Goal: Communication & Community: Answer question/provide support

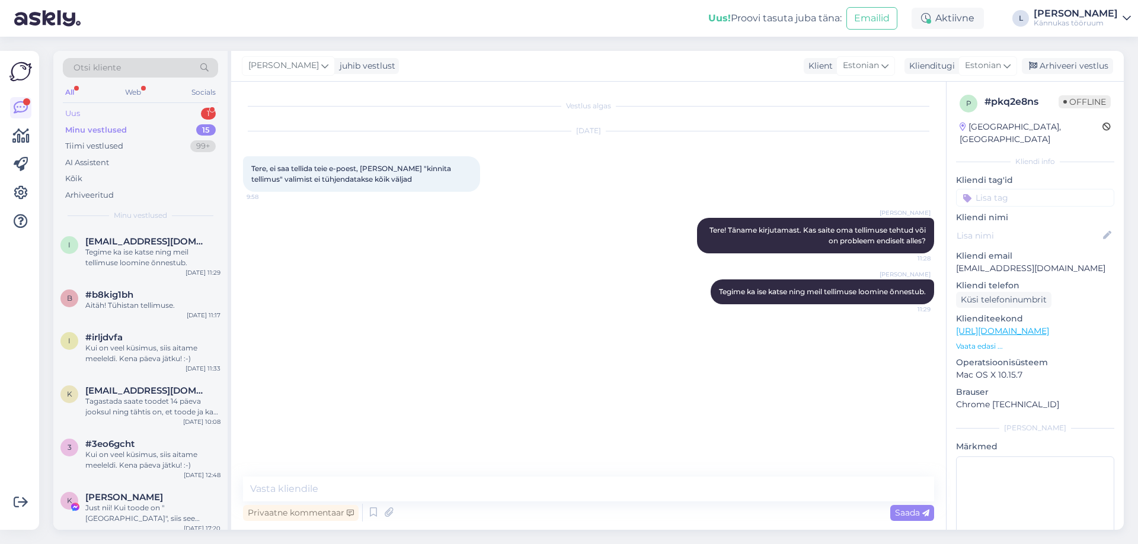
click at [126, 117] on div "Uus 1" at bounding box center [140, 113] width 155 height 17
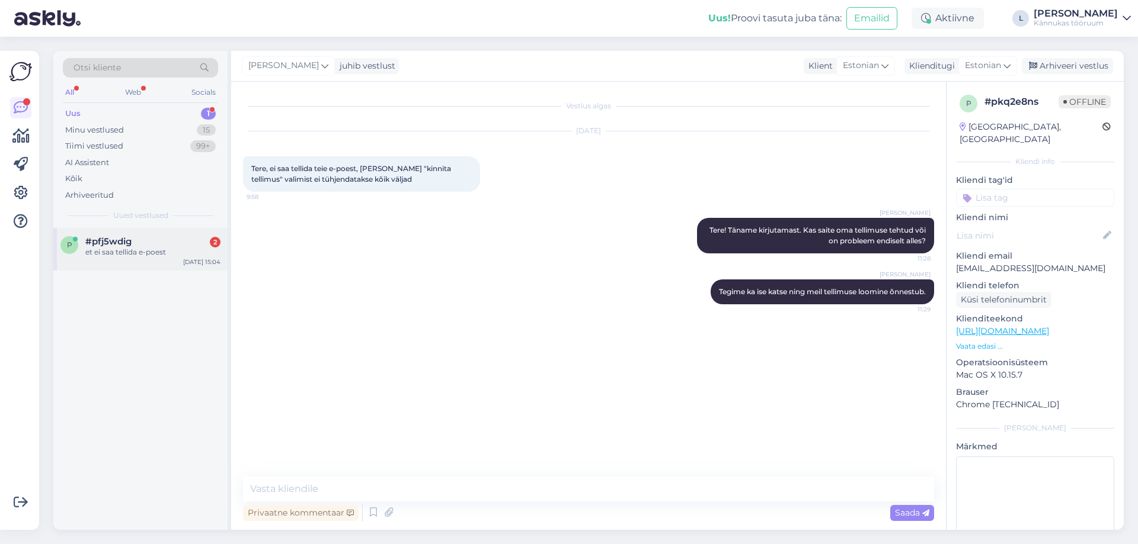
click at [134, 243] on div "#pfj5wdig 2" at bounding box center [152, 241] width 135 height 11
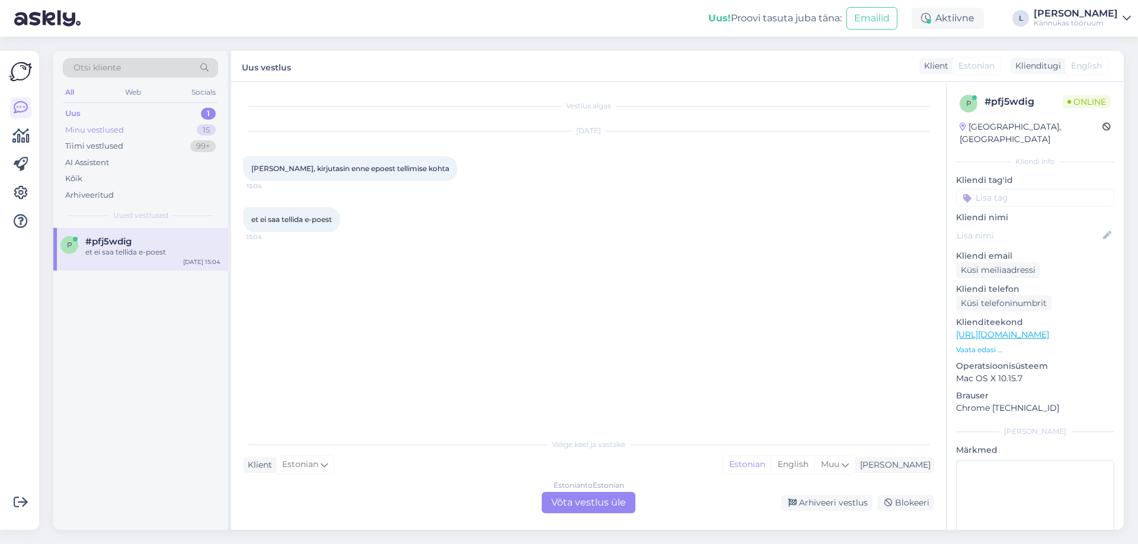
click at [99, 136] on div "Minu vestlused 15" at bounding box center [140, 130] width 155 height 17
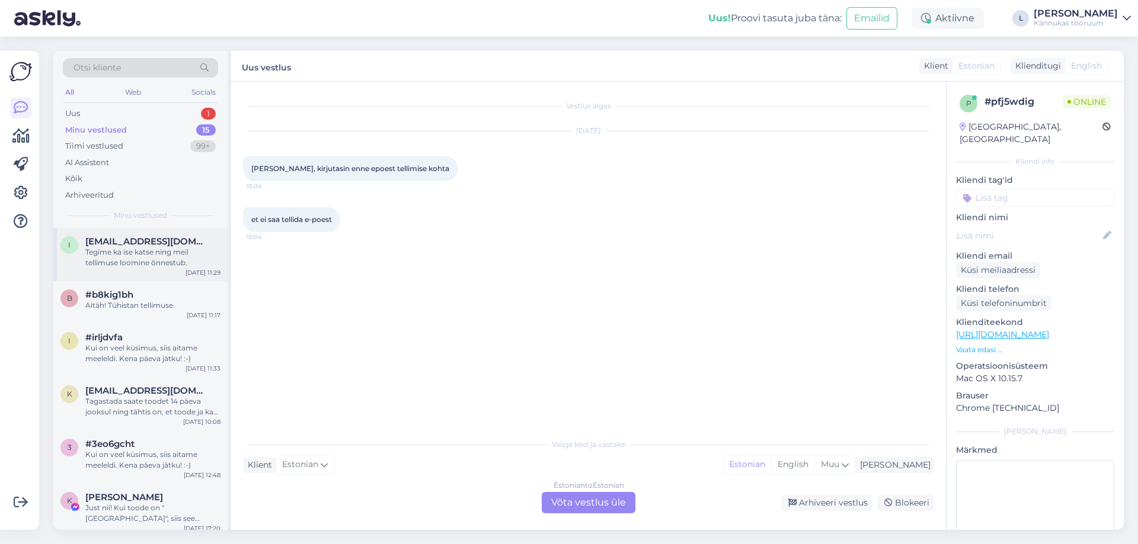
click at [126, 264] on div "Tegime ka ise katse ning meil tellimuse loomine õnnestub." at bounding box center [152, 257] width 135 height 21
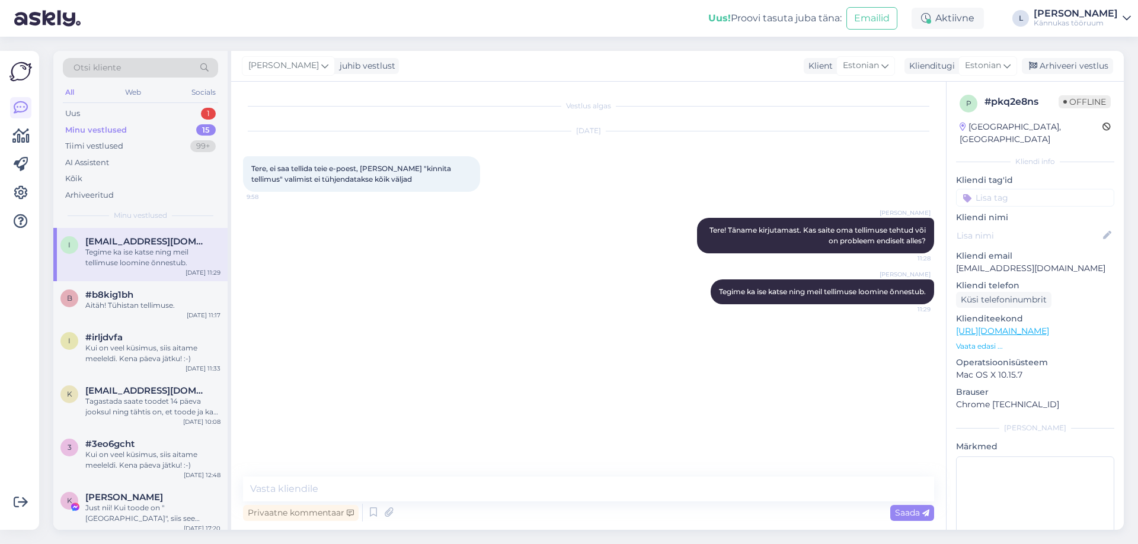
click at [125, 127] on div "Minu vestlused" at bounding box center [96, 130] width 62 height 12
click at [127, 248] on div "Tegime ka ise katse ning meil tellimuse loomine õnnestub." at bounding box center [152, 257] width 135 height 21
click at [94, 121] on div "Uus 1" at bounding box center [140, 113] width 155 height 17
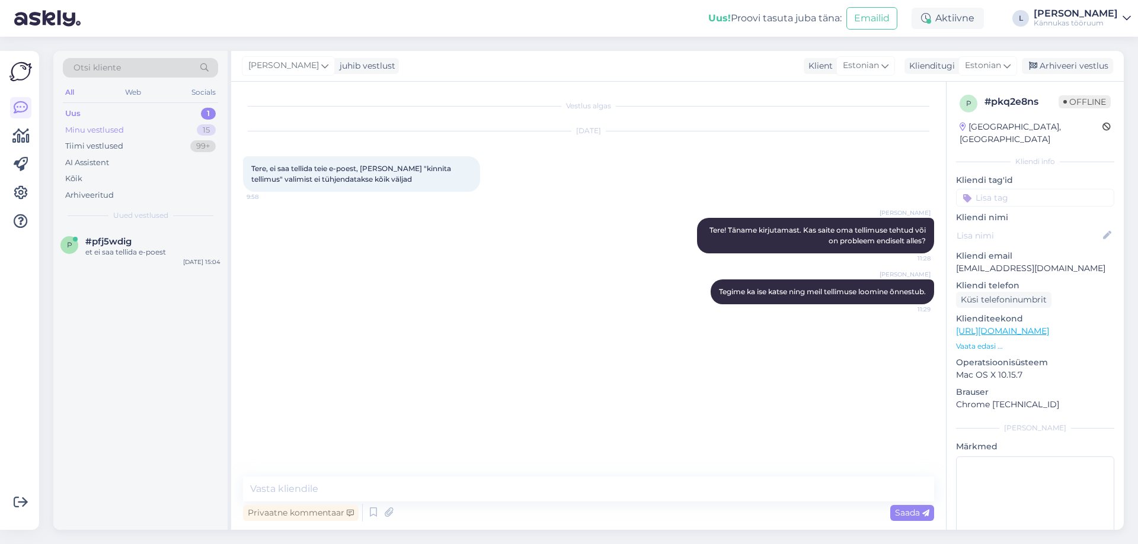
click at [98, 132] on div "Minu vestlused" at bounding box center [94, 130] width 59 height 12
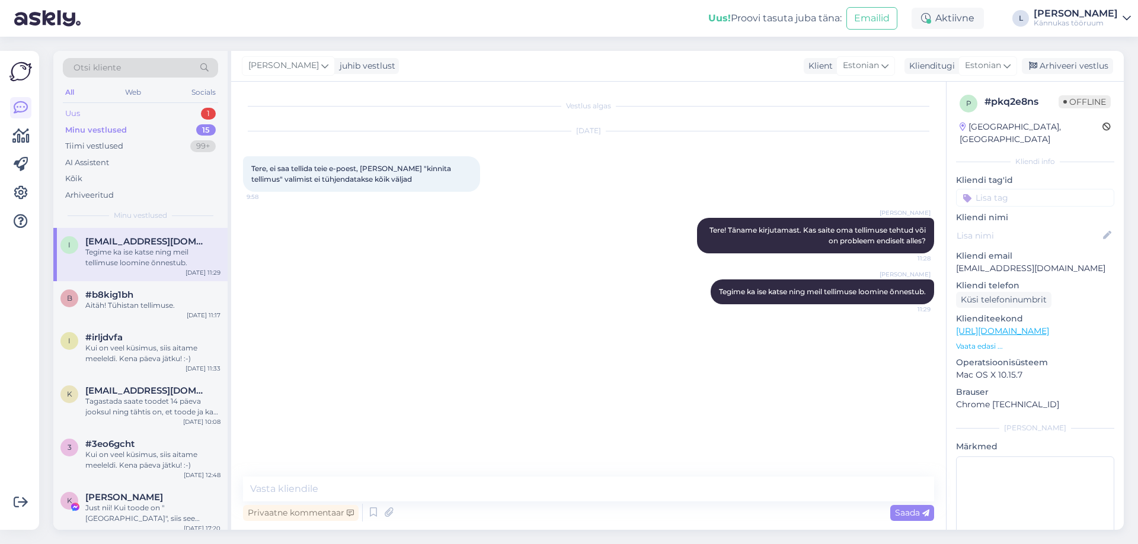
click at [136, 113] on div "Uus 1" at bounding box center [140, 113] width 155 height 17
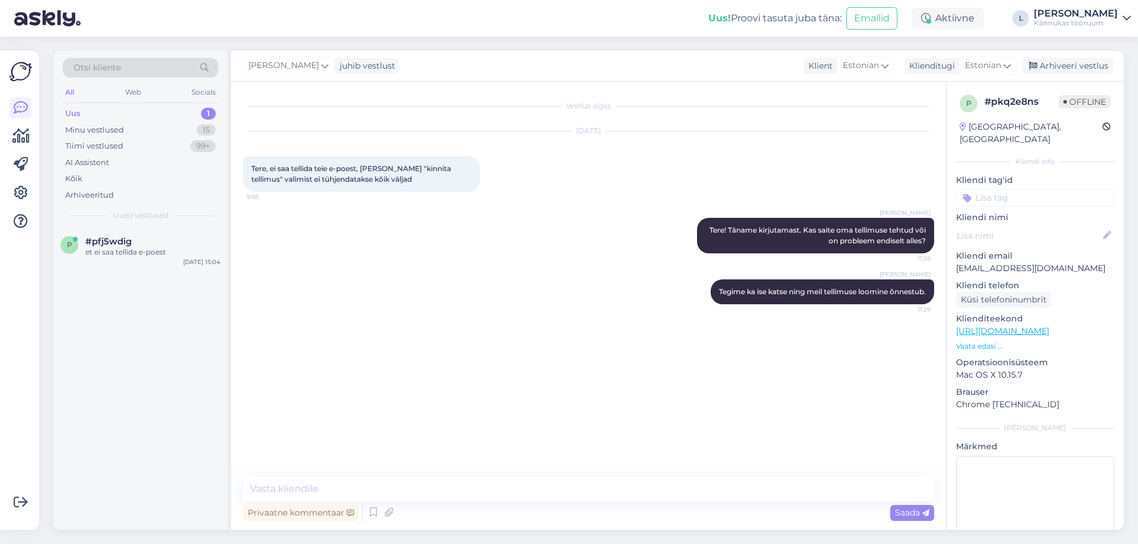
click at [115, 223] on div "Otsi kliente All Web Socials Uus 1 Minu vestlused 15 Tiimi vestlused 99+ AI Ass…" at bounding box center [140, 139] width 174 height 177
click at [117, 240] on span "#pfj5wdig" at bounding box center [108, 241] width 46 height 11
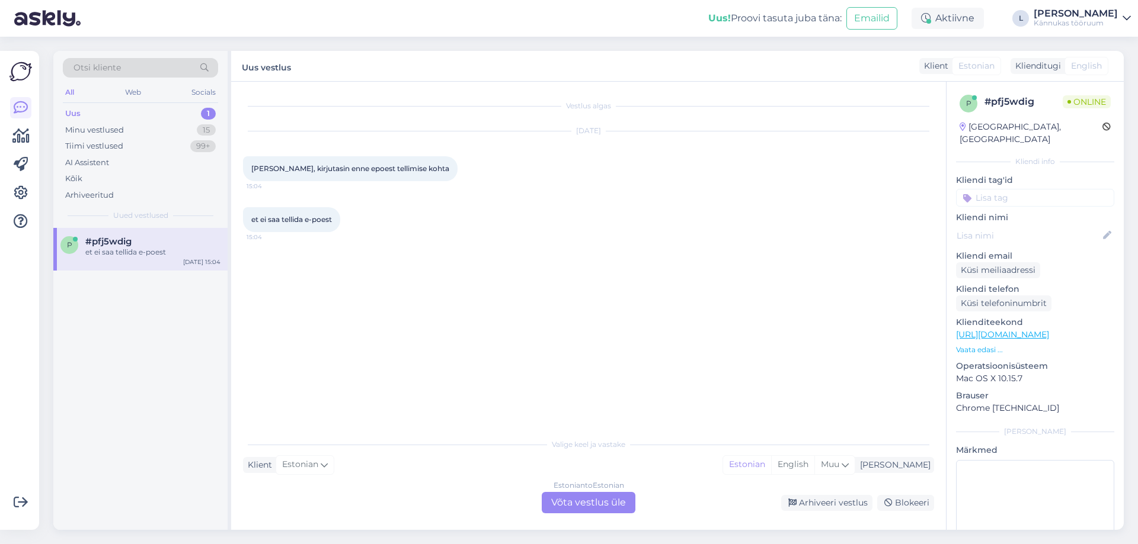
click at [595, 503] on div "Estonian to Estonian Võta vestlus üle" at bounding box center [589, 502] width 94 height 21
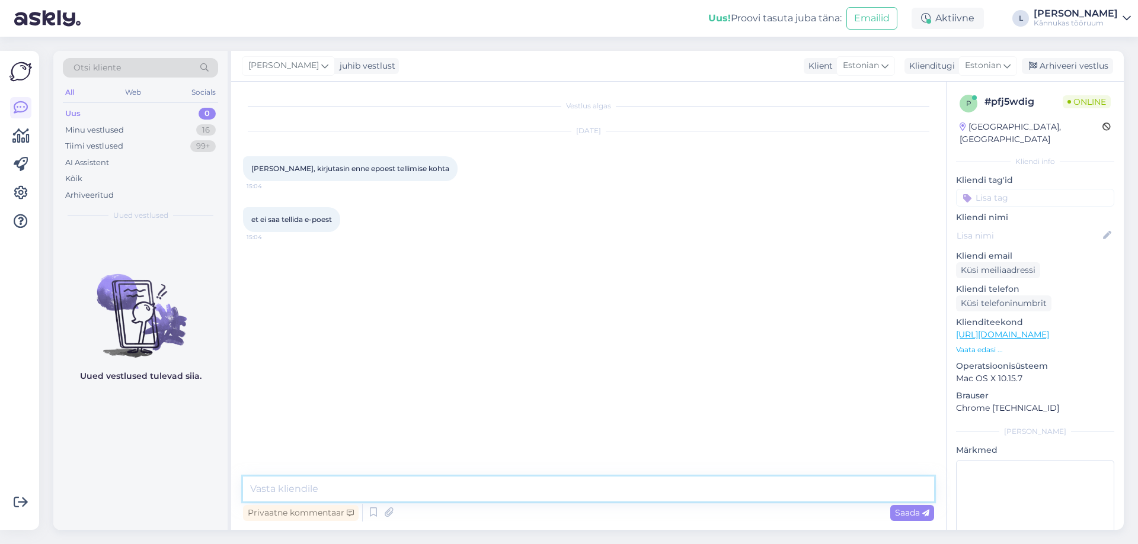
click at [470, 498] on textarea at bounding box center [588, 489] width 691 height 25
type textarea "V"
click at [595, 488] on textarea "Tere! Äkki saate meie infotelefonile helistada [PERSON_NAME] täpsemalt selgitad…" at bounding box center [588, 489] width 691 height 25
click at [681, 489] on textarea "Tere! Äkki saate meie infotelefonile helistada [PERSON_NAME] täpsemalt selgitad…" at bounding box center [588, 489] width 691 height 25
type textarea "Tere! Äkki saate meie infotelefonile helistada [PERSON_NAME] täpsemalt selgitad…"
